Goal: Navigation & Orientation: Find specific page/section

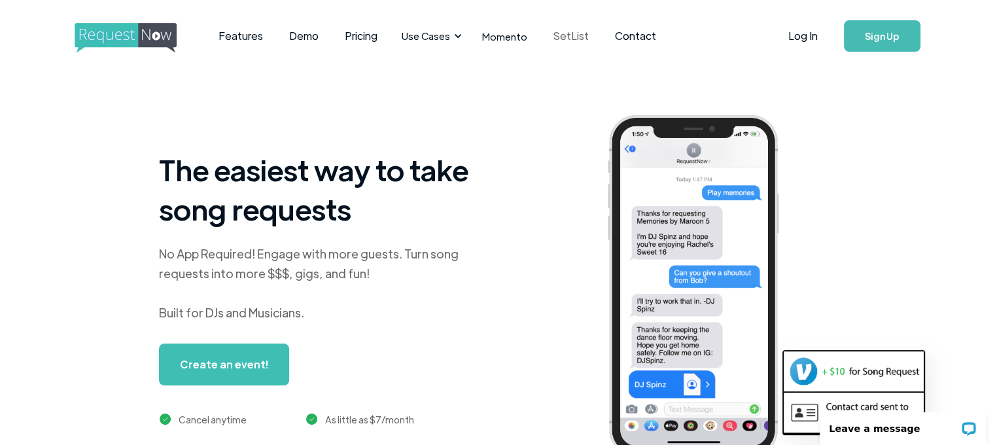
click at [564, 38] on link "SetList" at bounding box center [570, 36] width 61 height 41
